Goal: Task Accomplishment & Management: Complete application form

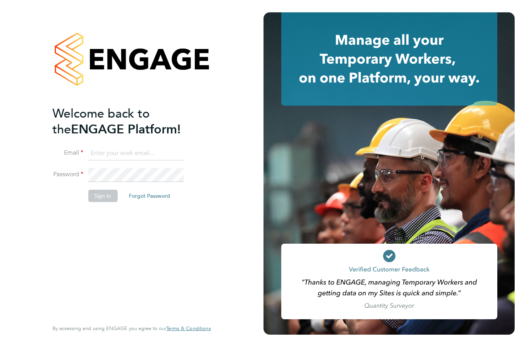
click at [106, 147] on input at bounding box center [135, 154] width 95 height 14
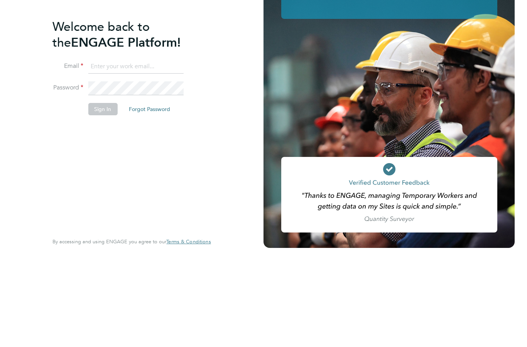
type input "[EMAIL_ADDRESS][DOMAIN_NAME]"
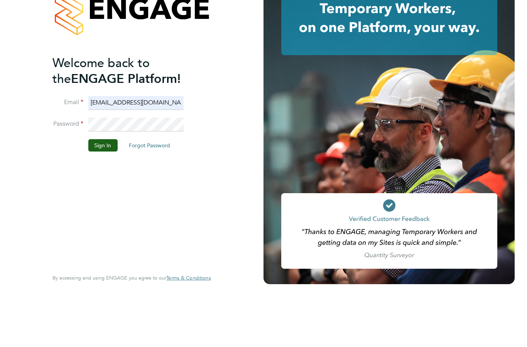
click at [98, 190] on button "Sign In" at bounding box center [102, 196] width 29 height 12
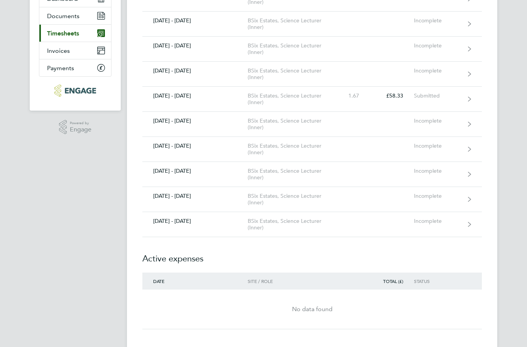
scroll to position [87, 0]
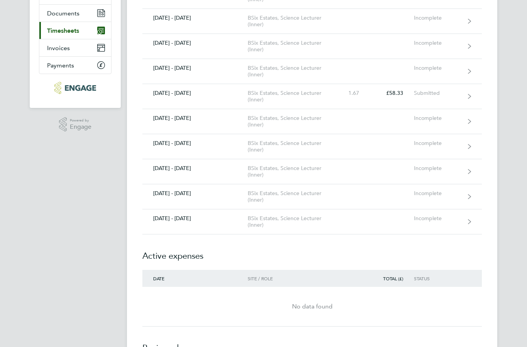
click at [196, 221] on div "25 - 31 Aug 2025" at bounding box center [194, 219] width 105 height 7
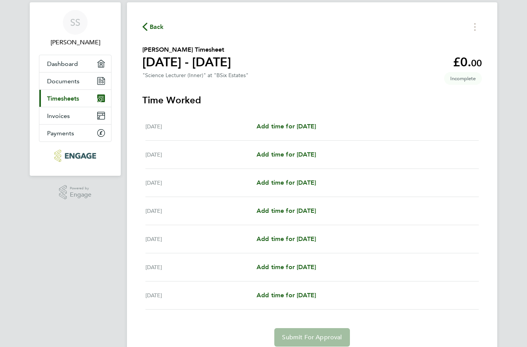
scroll to position [19, 0]
click at [268, 152] on span "Add time for Tue 26 Aug" at bounding box center [286, 154] width 59 height 7
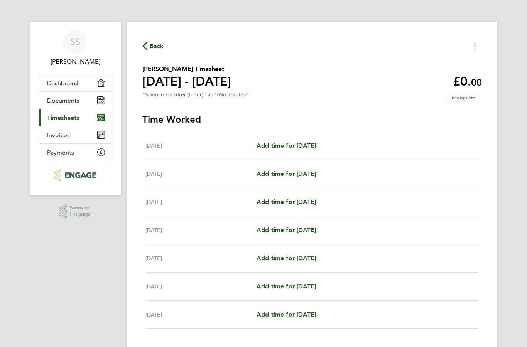
select select "60"
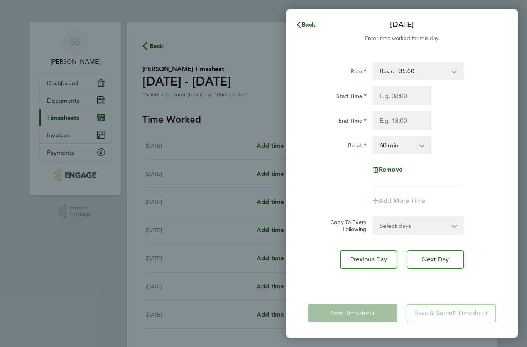
click at [392, 96] on input "Start Time" at bounding box center [402, 95] width 59 height 19
type input "14:11"
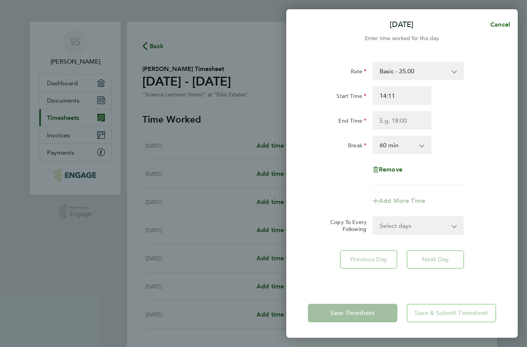
type input "09:11"
type input "09:15"
click at [386, 119] on input "End Time" at bounding box center [402, 120] width 59 height 19
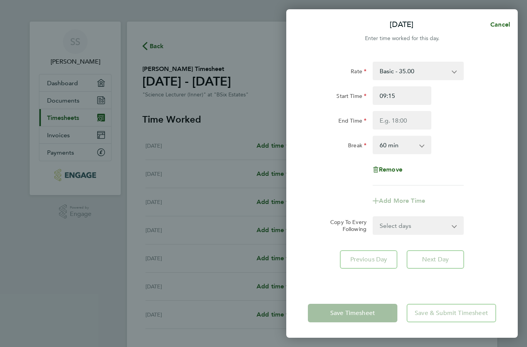
type input "14:11"
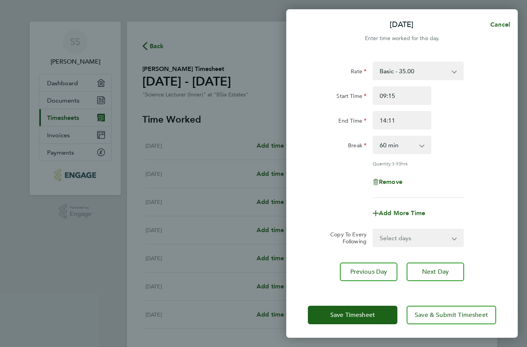
type input "12:11"
type input "12:10"
click at [392, 238] on select "Select days Day Weekday (Mon-Fri) Weekend (Sat-Sun) Wednesday Thursday Friday S…" at bounding box center [414, 238] width 81 height 17
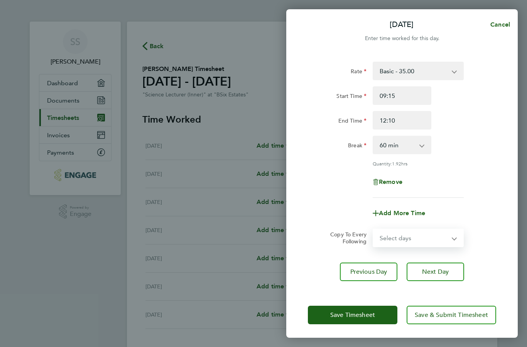
click at [415, 319] on span "Save & Submit Timesheet" at bounding box center [451, 315] width 73 height 8
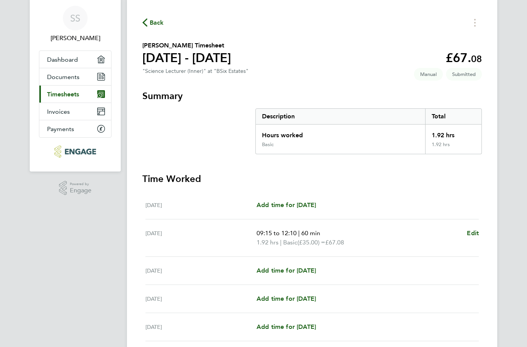
scroll to position [75, 0]
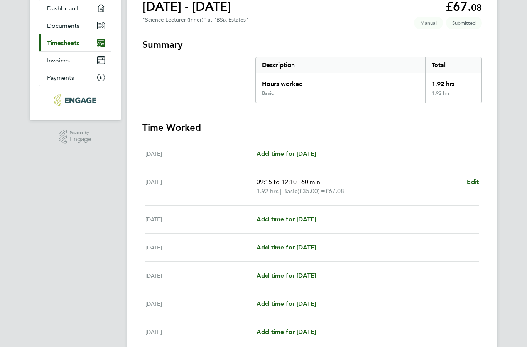
click at [269, 223] on span "Add time for Wed 27 Aug" at bounding box center [286, 219] width 59 height 7
select select "60"
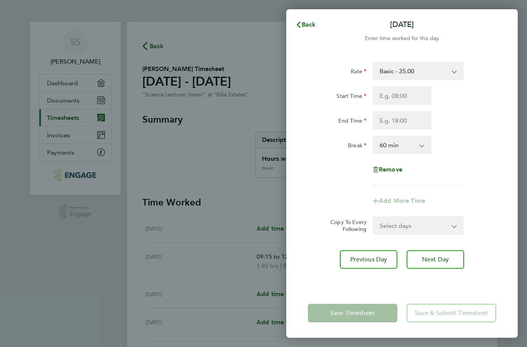
click at [381, 99] on input "Start Time" at bounding box center [402, 95] width 59 height 19
type input "14:11"
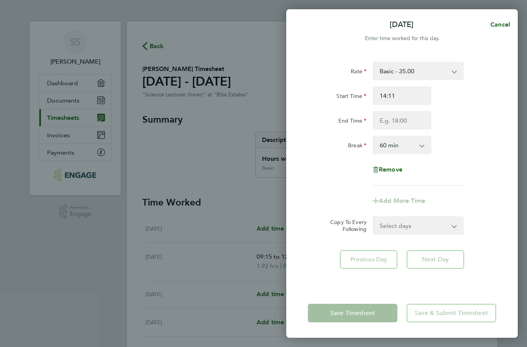
type input "09:11"
type input "09:00"
click at [385, 122] on input "End Time" at bounding box center [402, 120] width 59 height 19
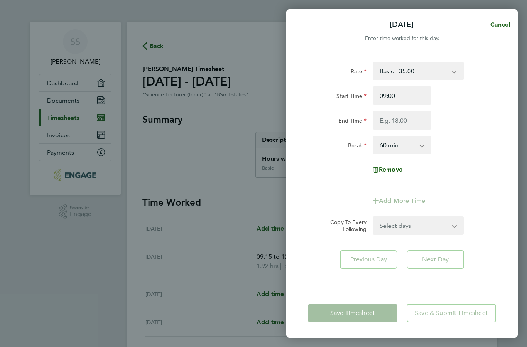
type input "14:11"
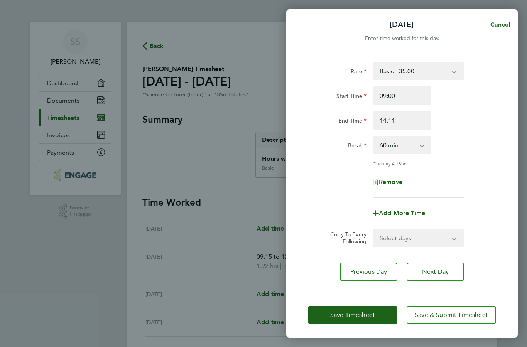
type input "19:11"
type input "17:11"
type input "16:11"
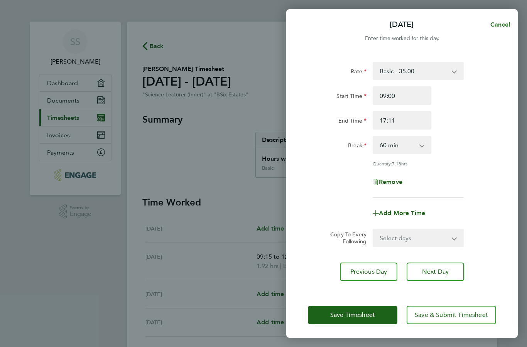
type input "16:11"
type input "16:17"
type input "16:37"
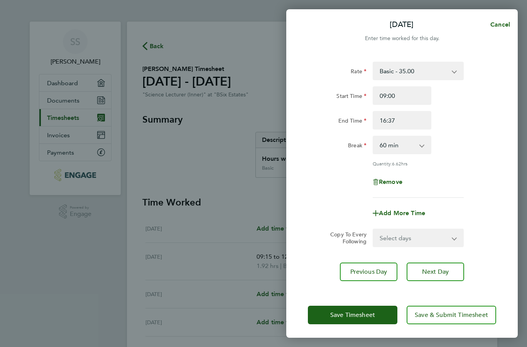
type input "17:45"
click at [392, 120] on input "17:45" at bounding box center [402, 120] width 59 height 19
type input "17:30"
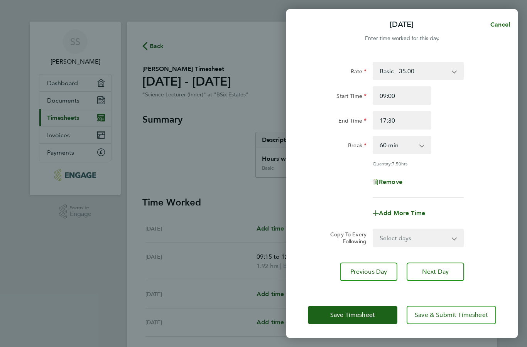
type input "17:20"
click at [320, 183] on div "Remove" at bounding box center [402, 182] width 195 height 19
click at [356, 325] on button "Save Timesheet" at bounding box center [353, 315] width 90 height 19
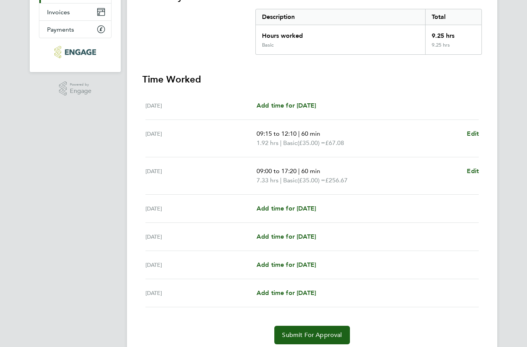
scroll to position [121, 0]
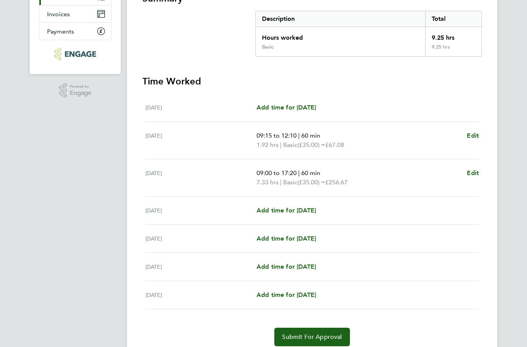
click at [267, 239] on span "Add time for Fri 29 Aug" at bounding box center [286, 238] width 59 height 7
select select "60"
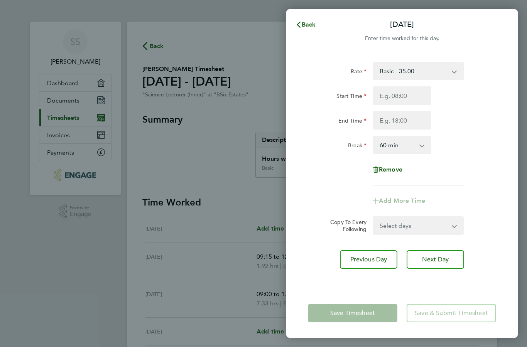
click at [391, 94] on input "Start Time" at bounding box center [402, 95] width 59 height 19
type input "14:12"
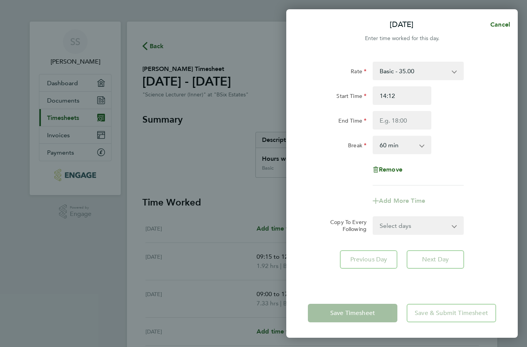
type input "10:12"
type input "09:12"
type input "09:08"
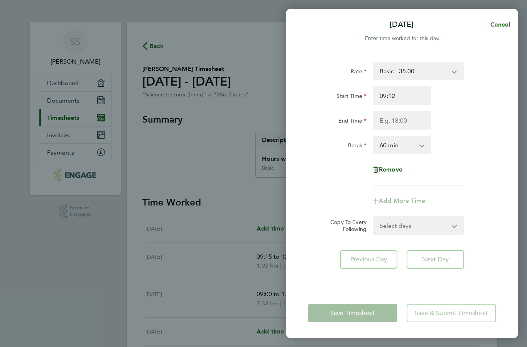
type input "09:08"
type input "09:00"
click at [382, 120] on input "End Time" at bounding box center [402, 120] width 59 height 19
type input "14:12"
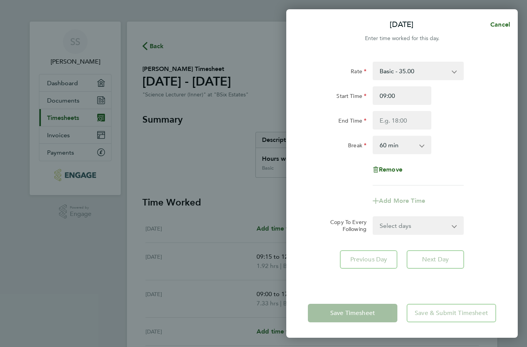
type input "14:12"
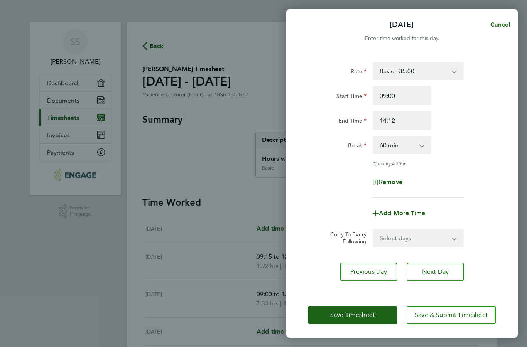
type input "15:12"
type input "15:00"
click at [347, 325] on button "Save Timesheet" at bounding box center [353, 315] width 90 height 19
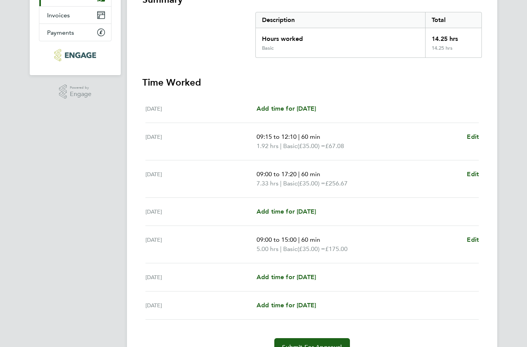
scroll to position [120, 0]
click at [294, 347] on span "Submit For Approval" at bounding box center [312, 348] width 60 height 8
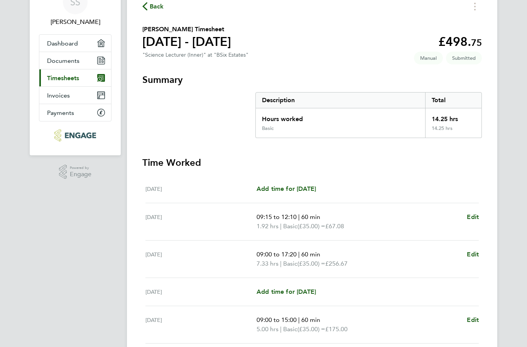
scroll to position [0, 0]
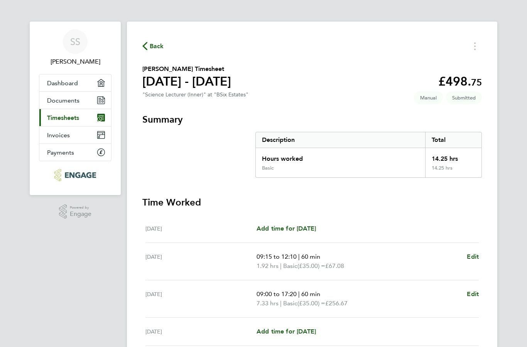
click at [153, 46] on span "Back" at bounding box center [157, 46] width 14 height 9
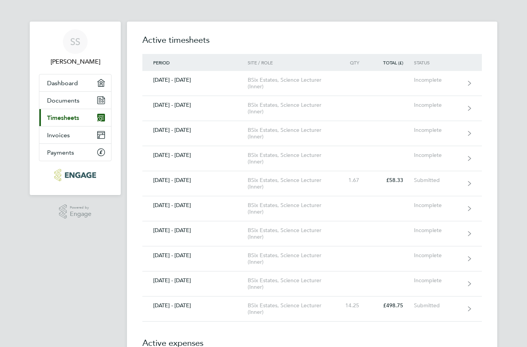
click at [166, 184] on link "30 Jun - 06 Jul 2025 BSix Estates, Science Lecturer (Inner) 1.67 £58.33 Submitt…" at bounding box center [312, 183] width 340 height 25
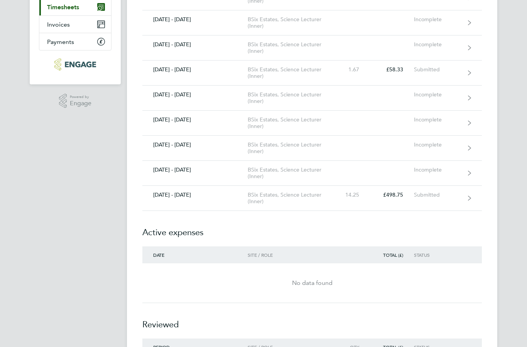
scroll to position [121, 0]
